Goal: Task Accomplishment & Management: Complete application form

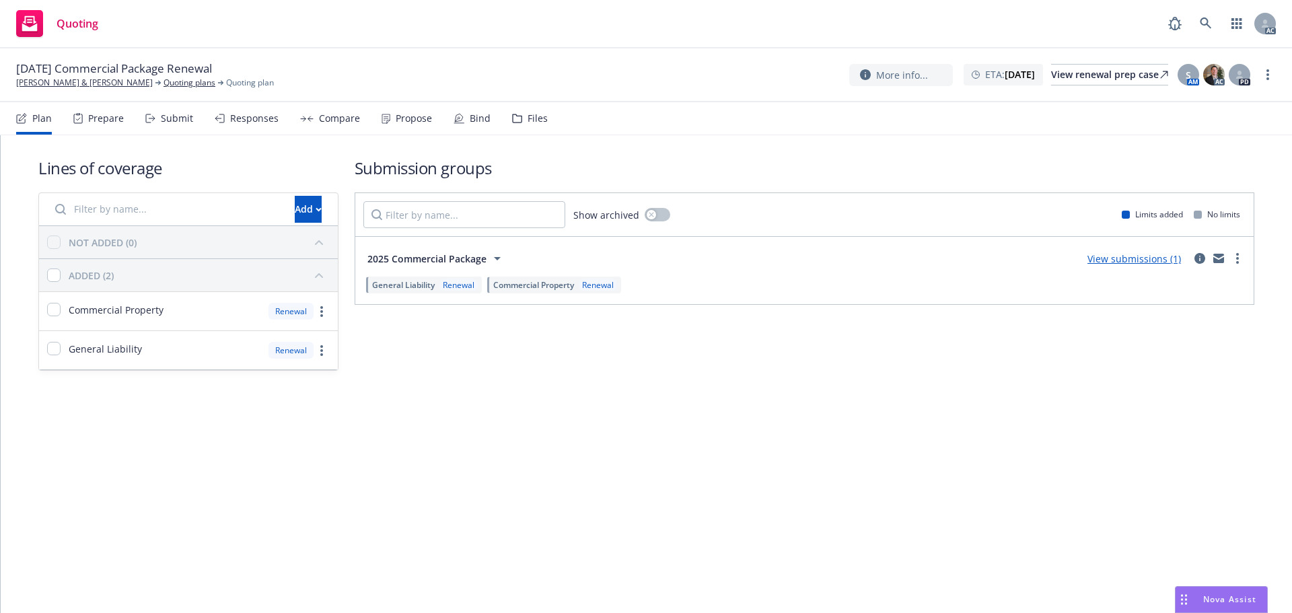
click at [155, 114] on div "Submit" at bounding box center [169, 118] width 48 height 32
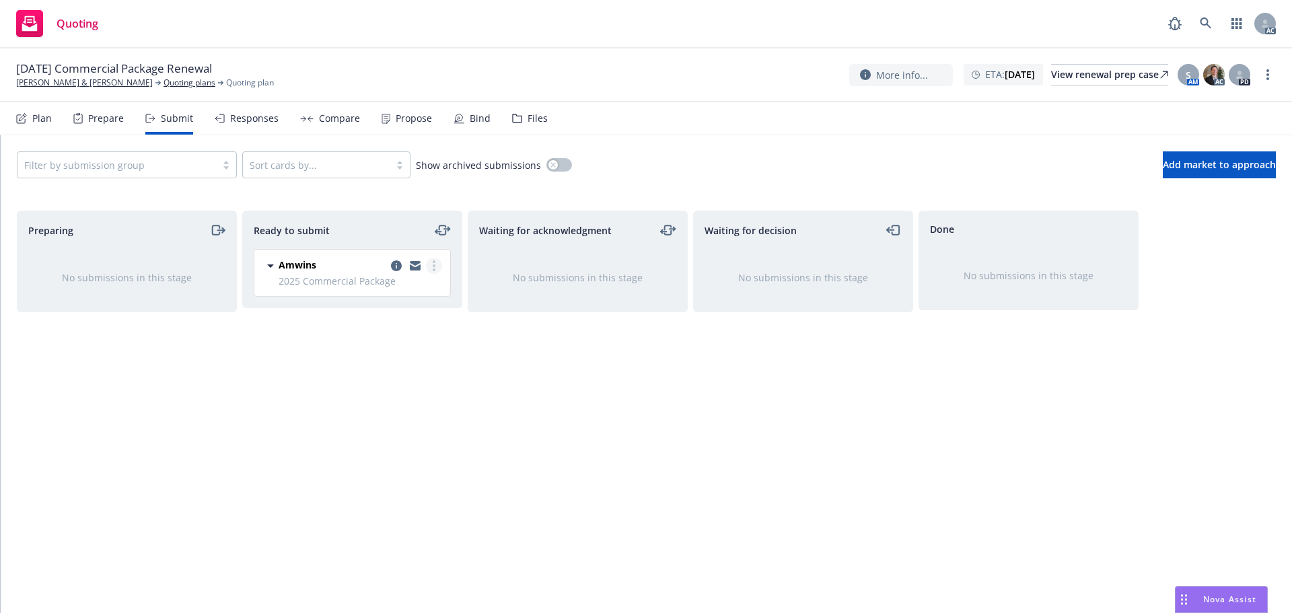
click at [434, 263] on circle "more" at bounding box center [434, 261] width 3 height 3
click at [400, 315] on span "Log acknowledgement" at bounding box center [373, 319] width 133 height 13
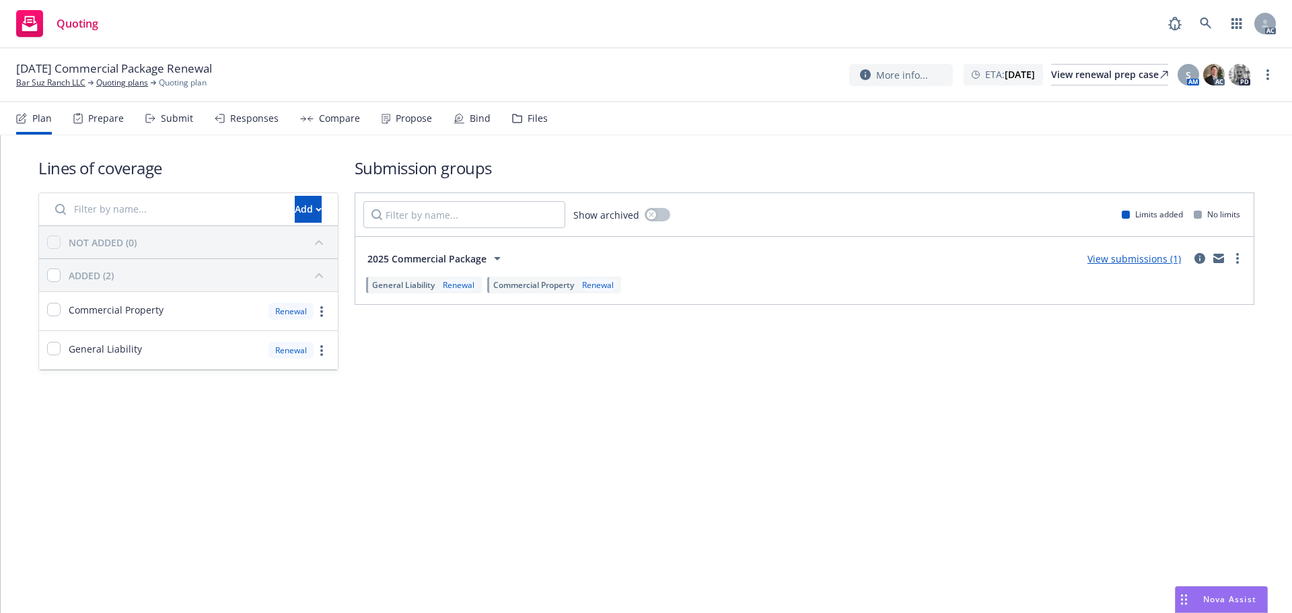
click at [164, 109] on div "Submit" at bounding box center [169, 118] width 48 height 32
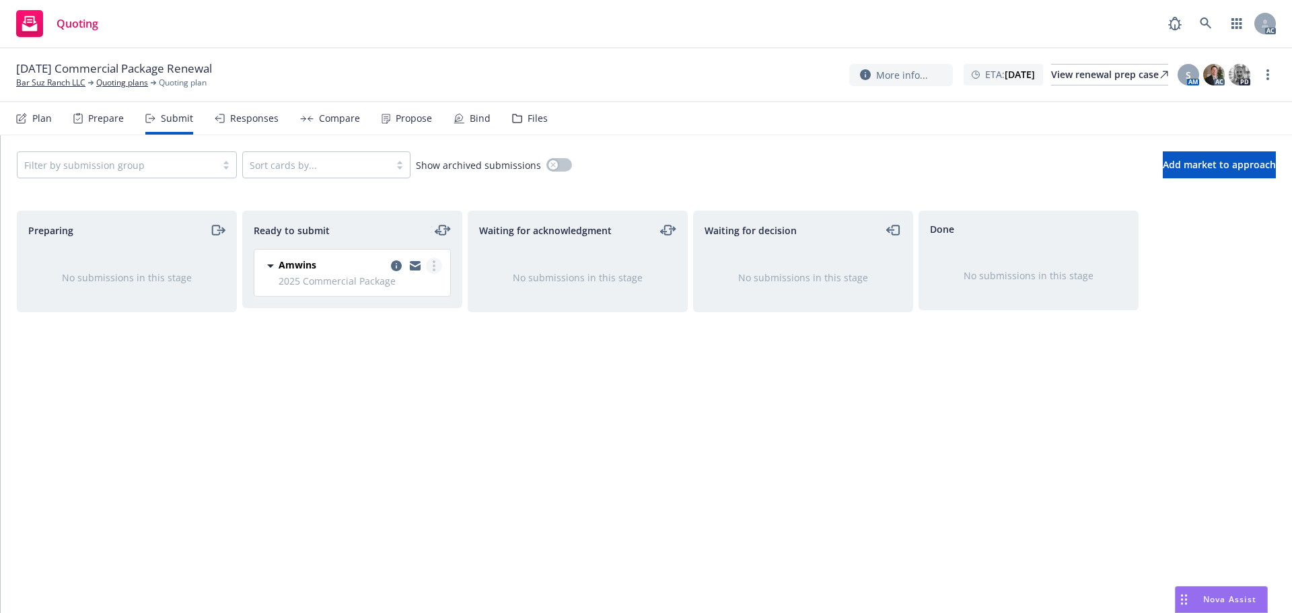
click at [428, 265] on link "more" at bounding box center [434, 266] width 16 height 16
click at [398, 312] on link "Log acknowledgement" at bounding box center [374, 320] width 135 height 27
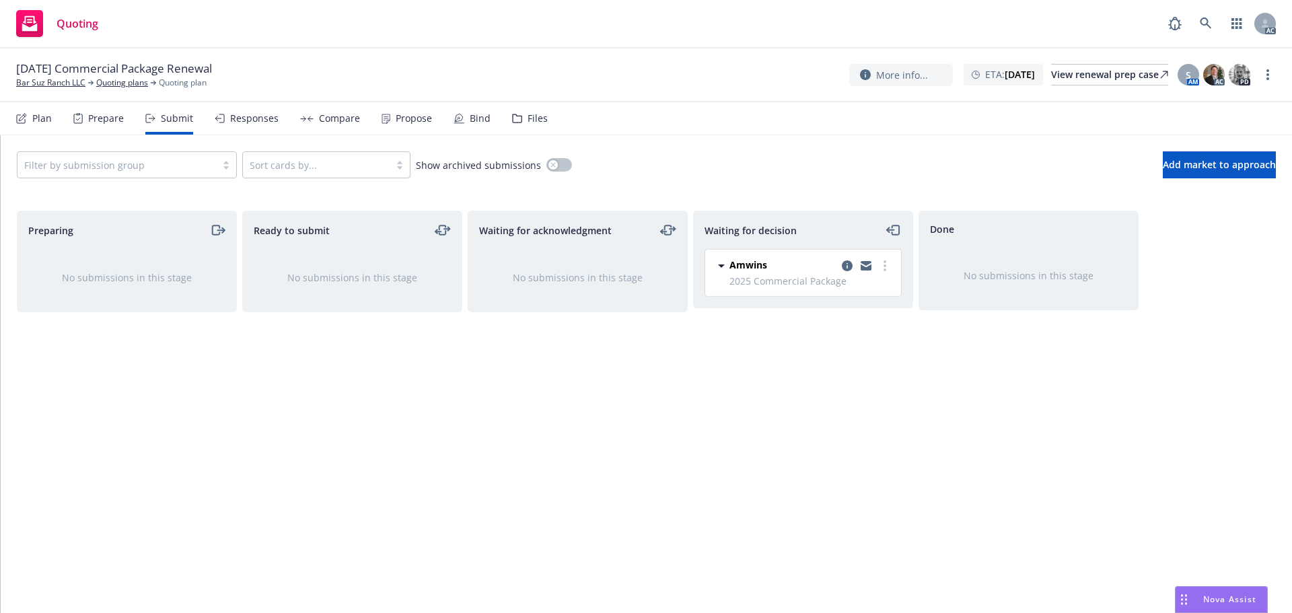
drag, startPoint x: 401, startPoint y: 311, endPoint x: 363, endPoint y: 350, distance: 55.2
click at [363, 350] on div "Ready to submit No submissions in this stage" at bounding box center [352, 398] width 220 height 374
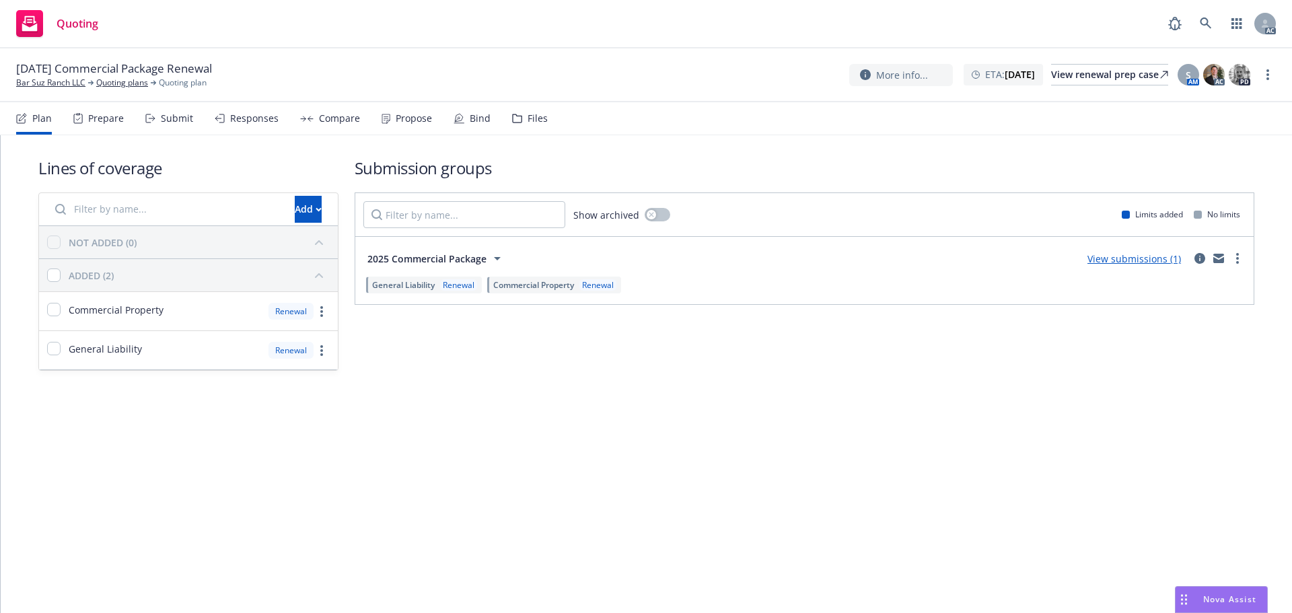
click at [164, 106] on div "Submit" at bounding box center [169, 118] width 48 height 32
